Goal: Contribute content: Add original content to the website for others to see

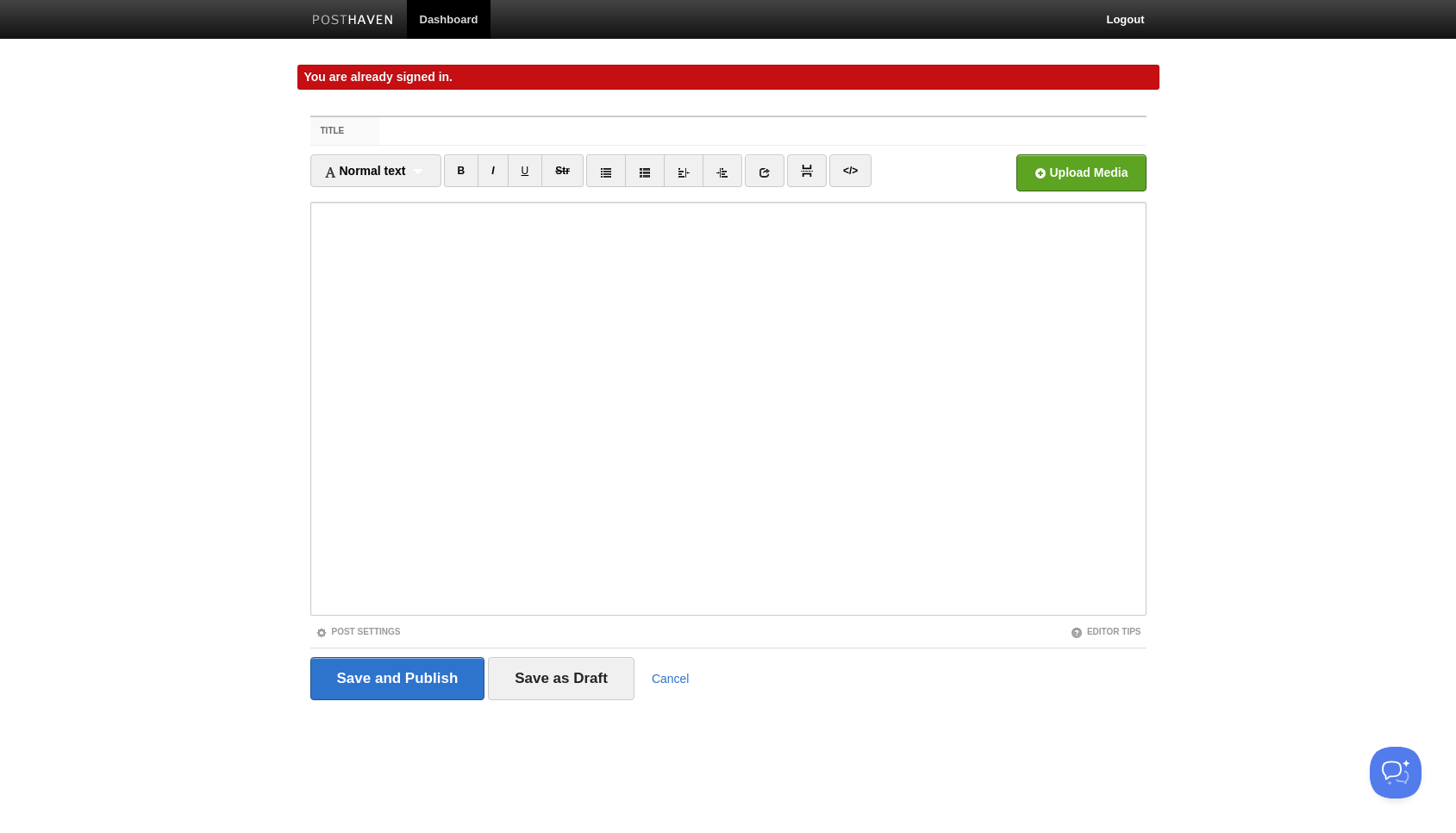
click at [421, 146] on fieldset "Title Normal text Normal text Heading 1 Heading 2 Heading 3 B I U Str ×" at bounding box center [728, 414] width 836 height 597
click at [413, 135] on input "Title" at bounding box center [762, 131] width 766 height 27
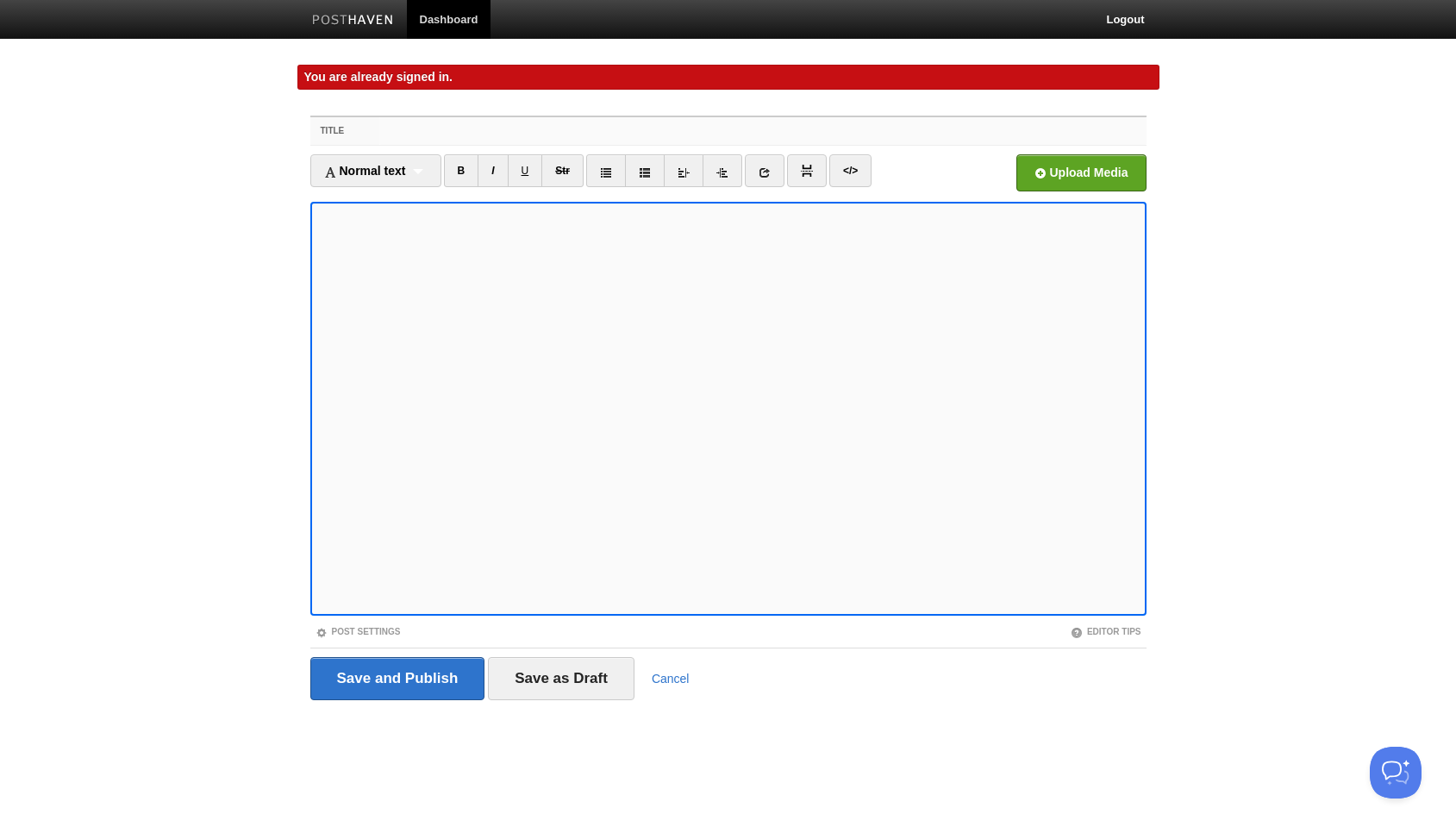
click at [417, 138] on input "Title" at bounding box center [762, 131] width 766 height 27
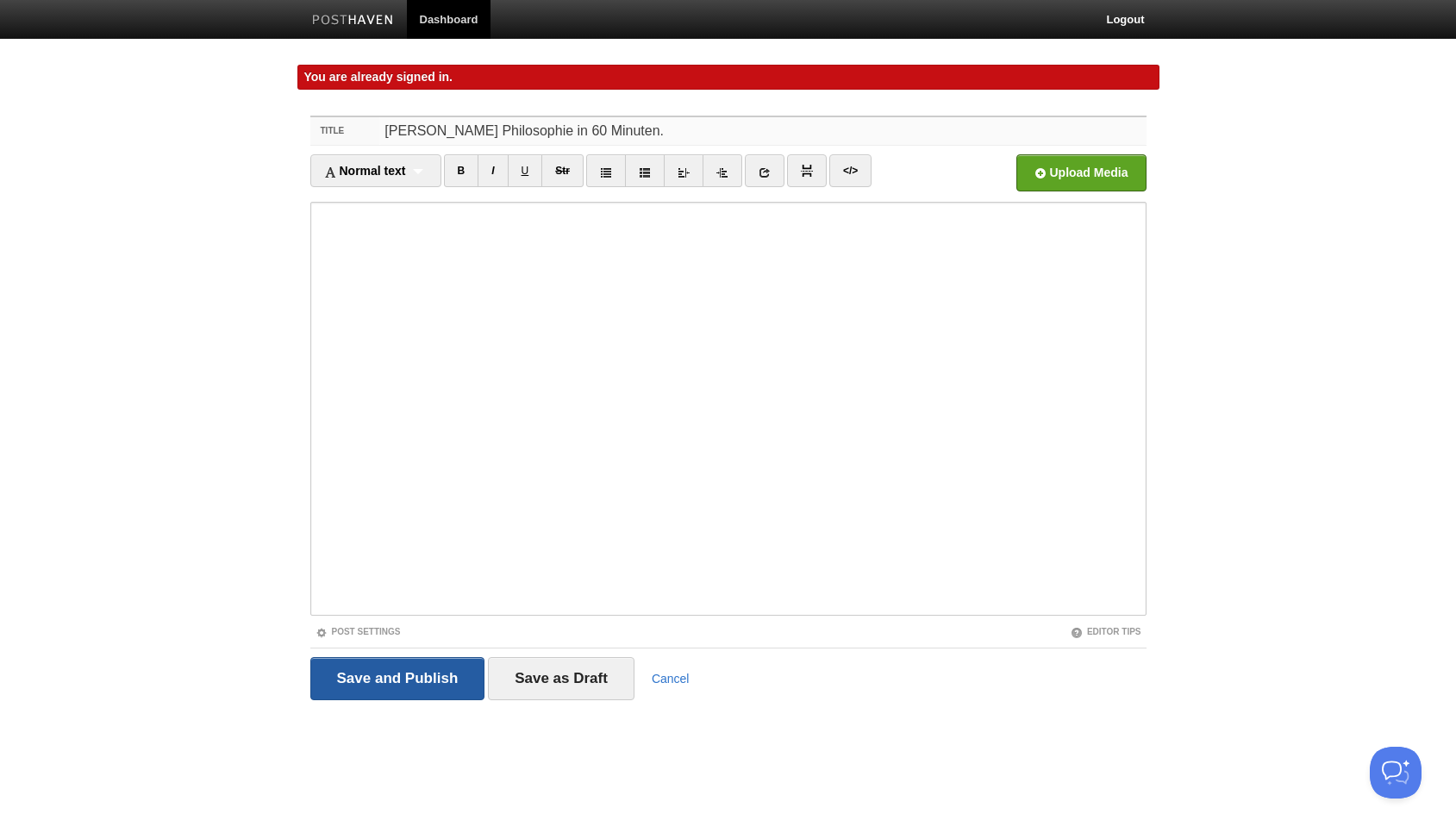
type input "[PERSON_NAME] Philosophie in 60 Minuten."
click at [428, 674] on input "Save and Publish" at bounding box center [398, 679] width 175 height 43
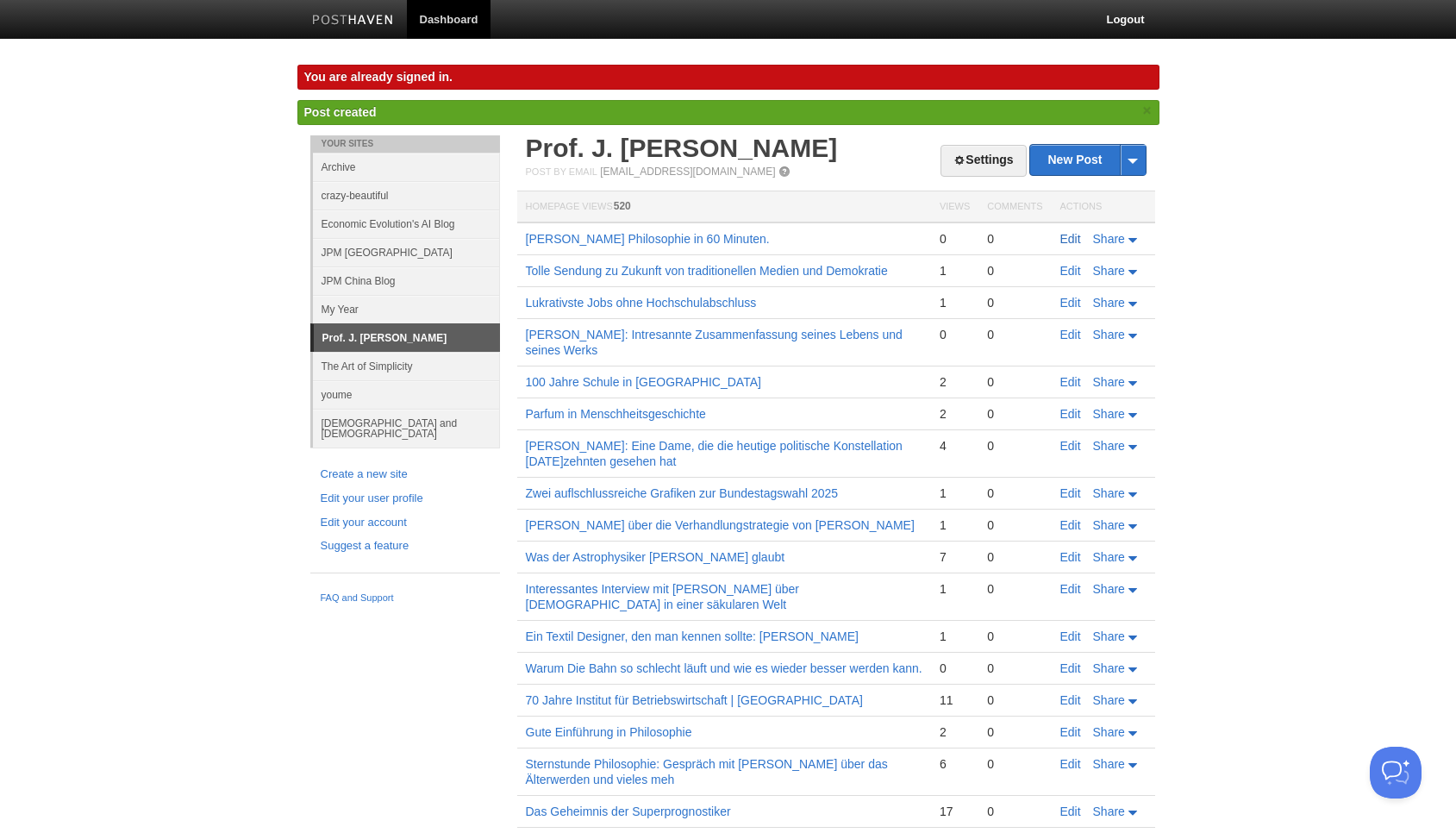
click at [1066, 235] on link "Edit" at bounding box center [1070, 239] width 20 height 14
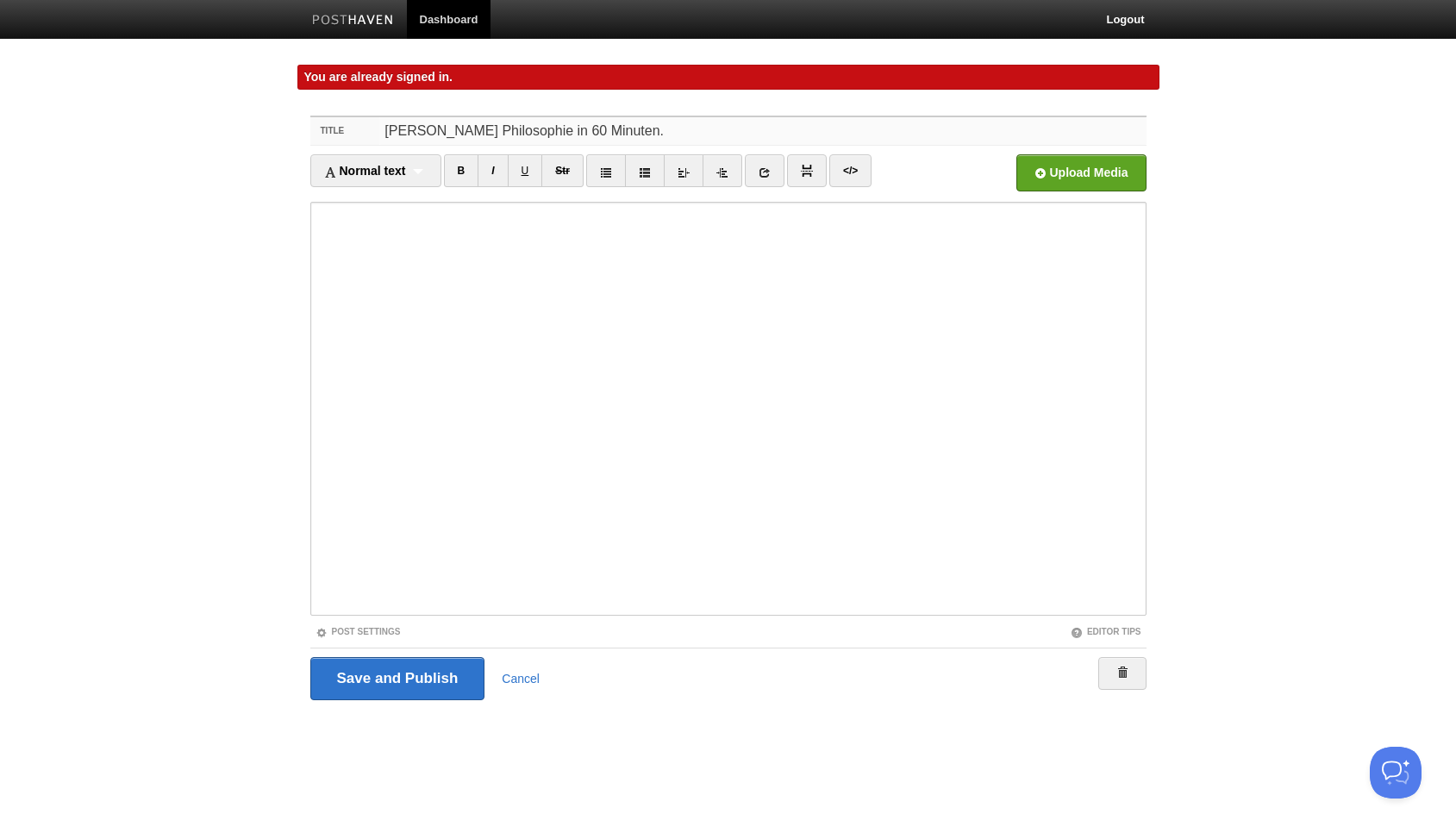
click at [447, 136] on input "[PERSON_NAME] Philosophie in 60 Minuten." at bounding box center [762, 131] width 766 height 27
type input "[PERSON_NAME] Philosophie in 60 Minuten."
click at [411, 674] on input "Save and Publish" at bounding box center [398, 679] width 175 height 43
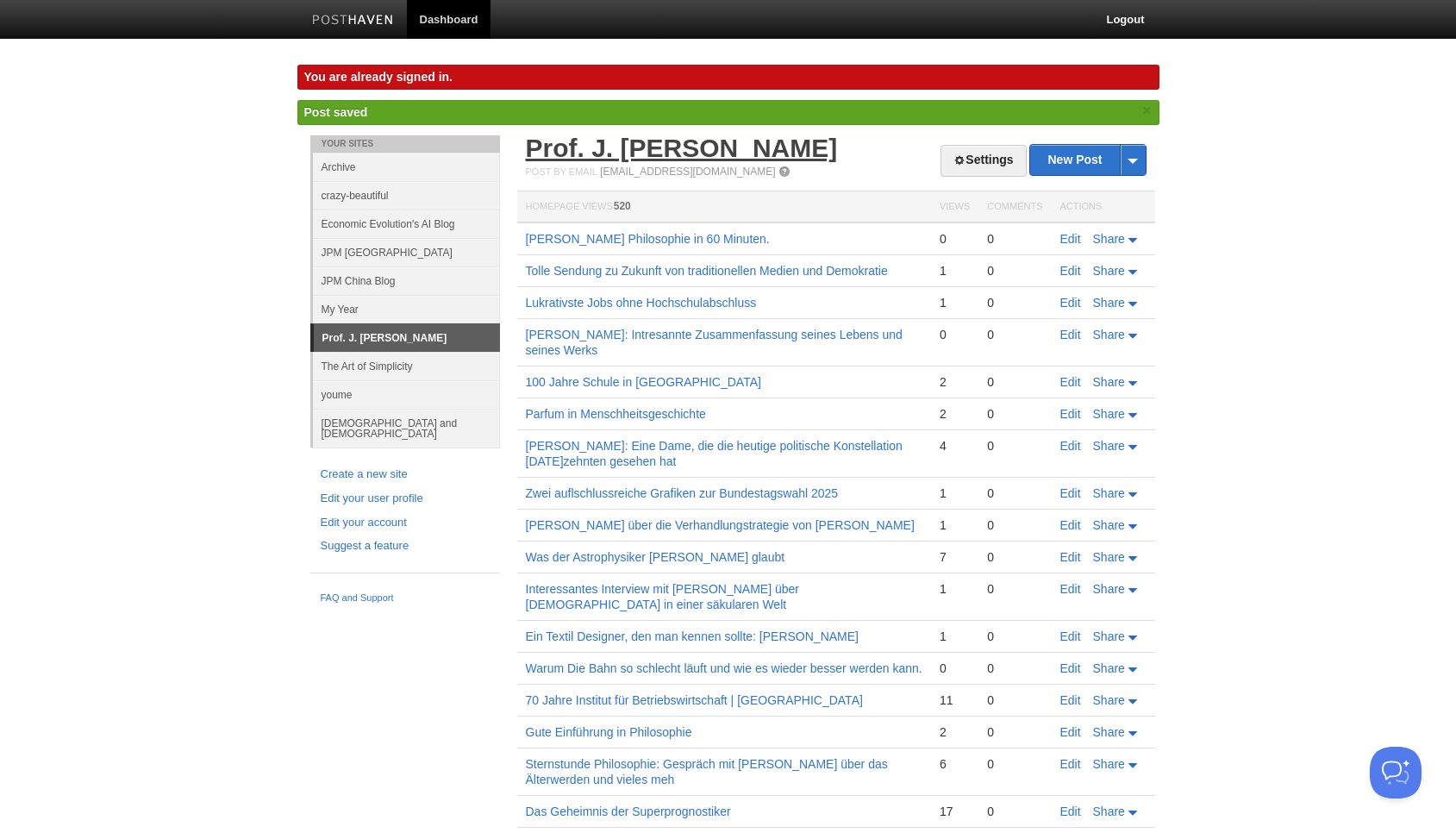
click at [672, 150] on link "Prof. J. [PERSON_NAME]" at bounding box center [681, 148] width 312 height 28
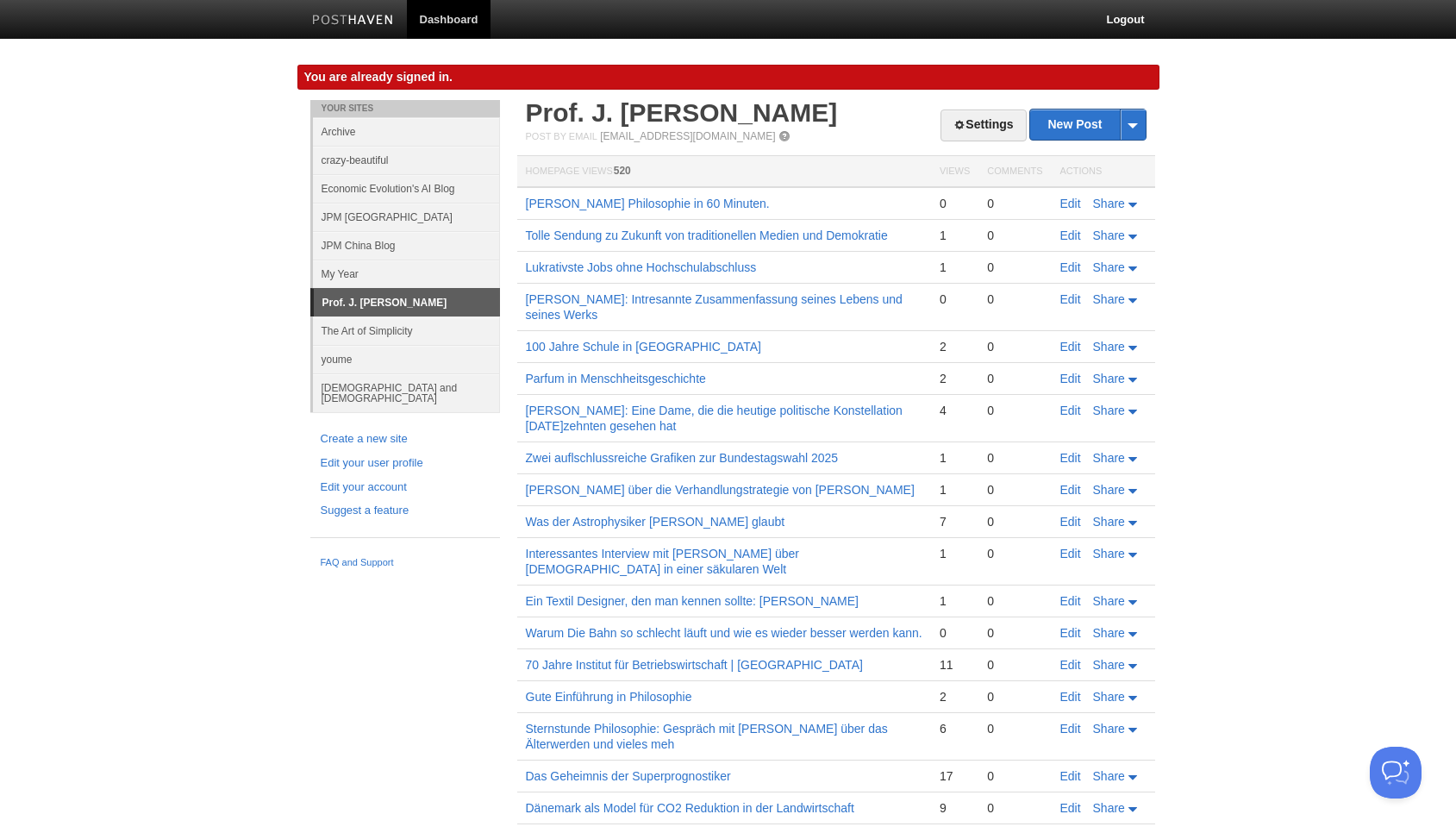
click at [351, 27] on link at bounding box center [352, 22] width 108 height 39
